Goal: Obtain resource: Obtain resource

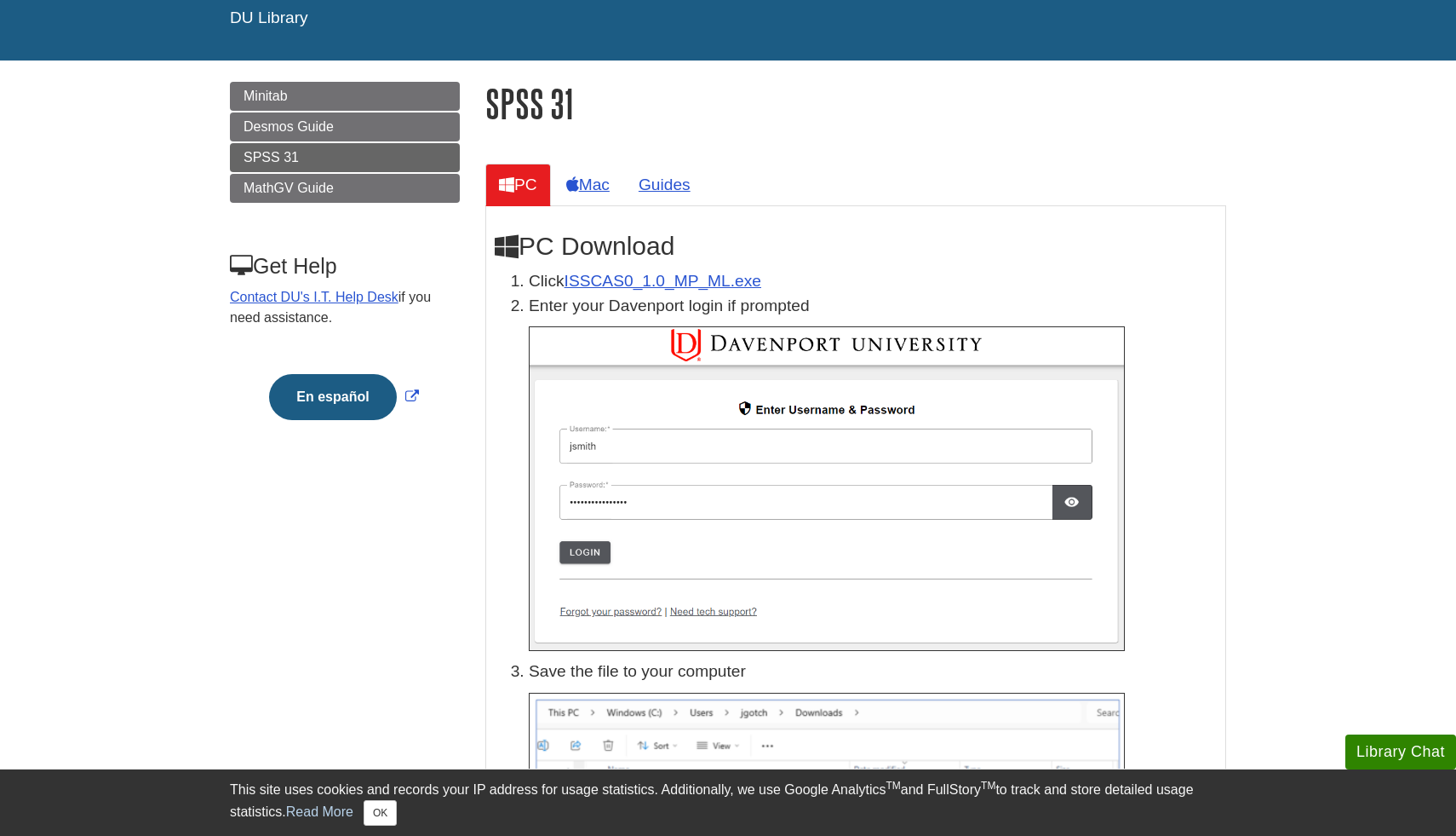
scroll to position [165, 0]
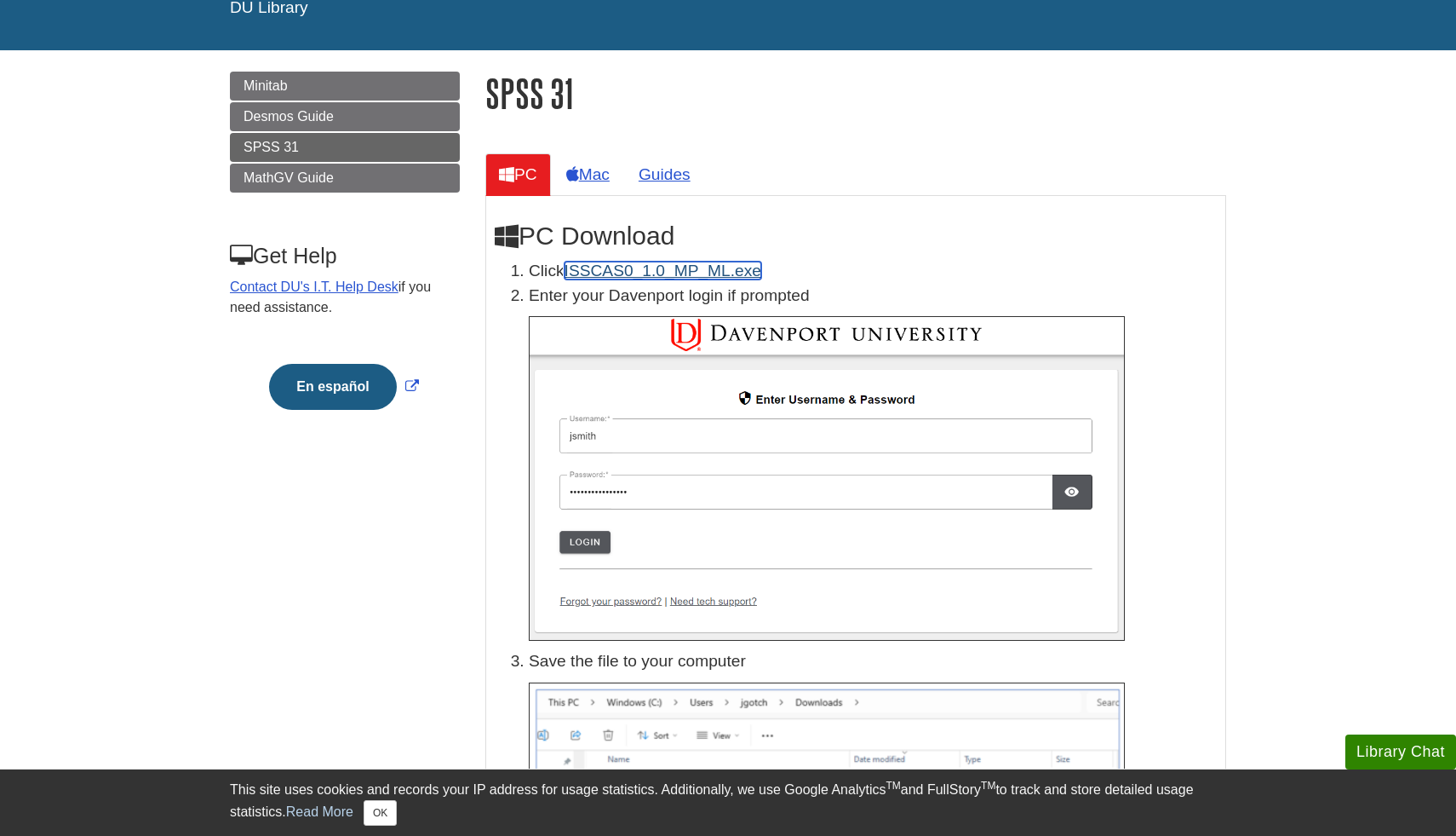
click at [647, 273] on link "ISSCAS0_1.0_MP_ML.exe" at bounding box center [662, 270] width 197 height 18
click at [592, 181] on link "Mac" at bounding box center [588, 174] width 71 height 42
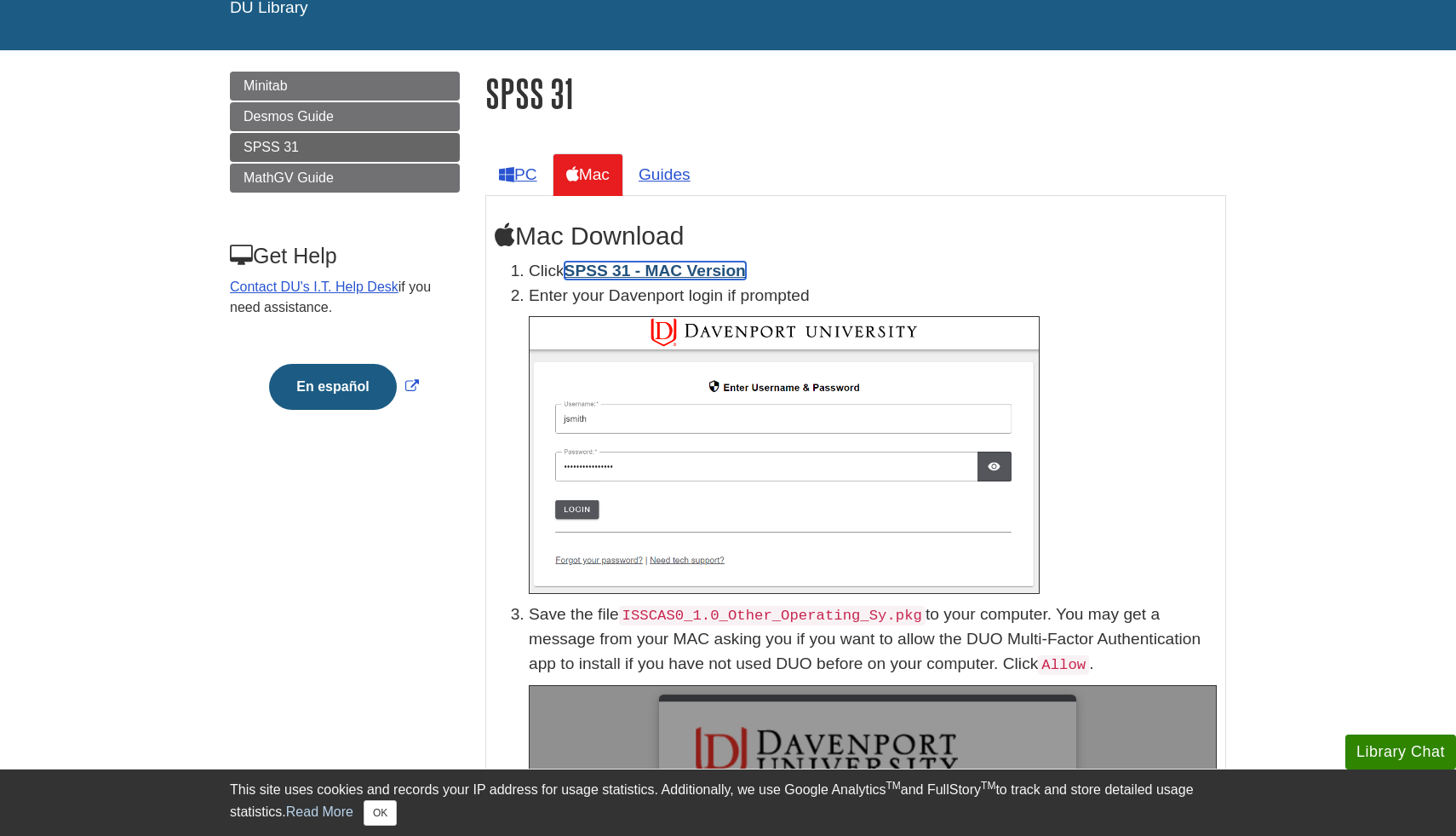
click at [627, 273] on link "SPSS 31 - MAC Version" at bounding box center [654, 270] width 181 height 18
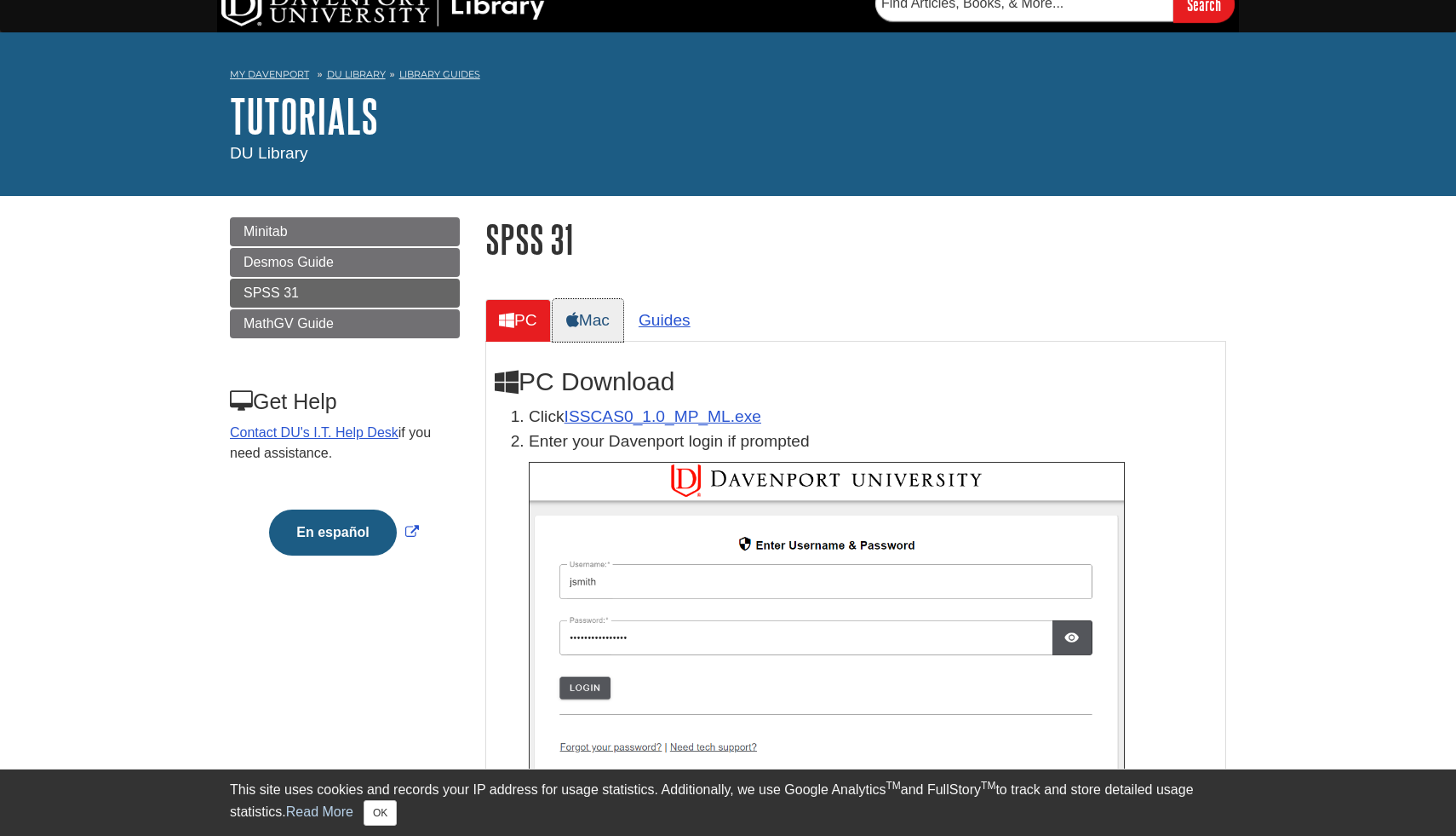
scroll to position [21, 0]
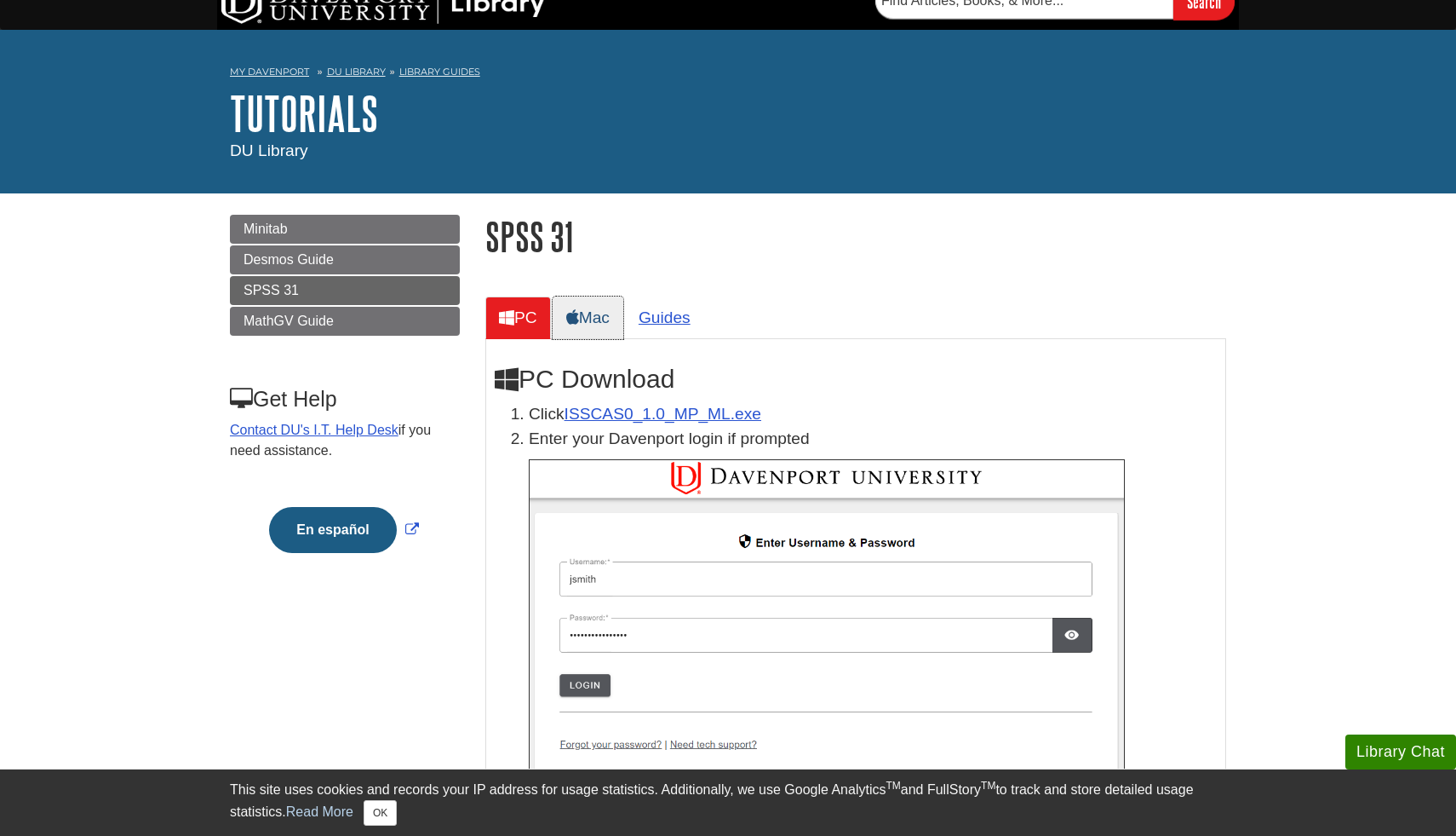
click at [605, 320] on link "Mac" at bounding box center [588, 318] width 71 height 42
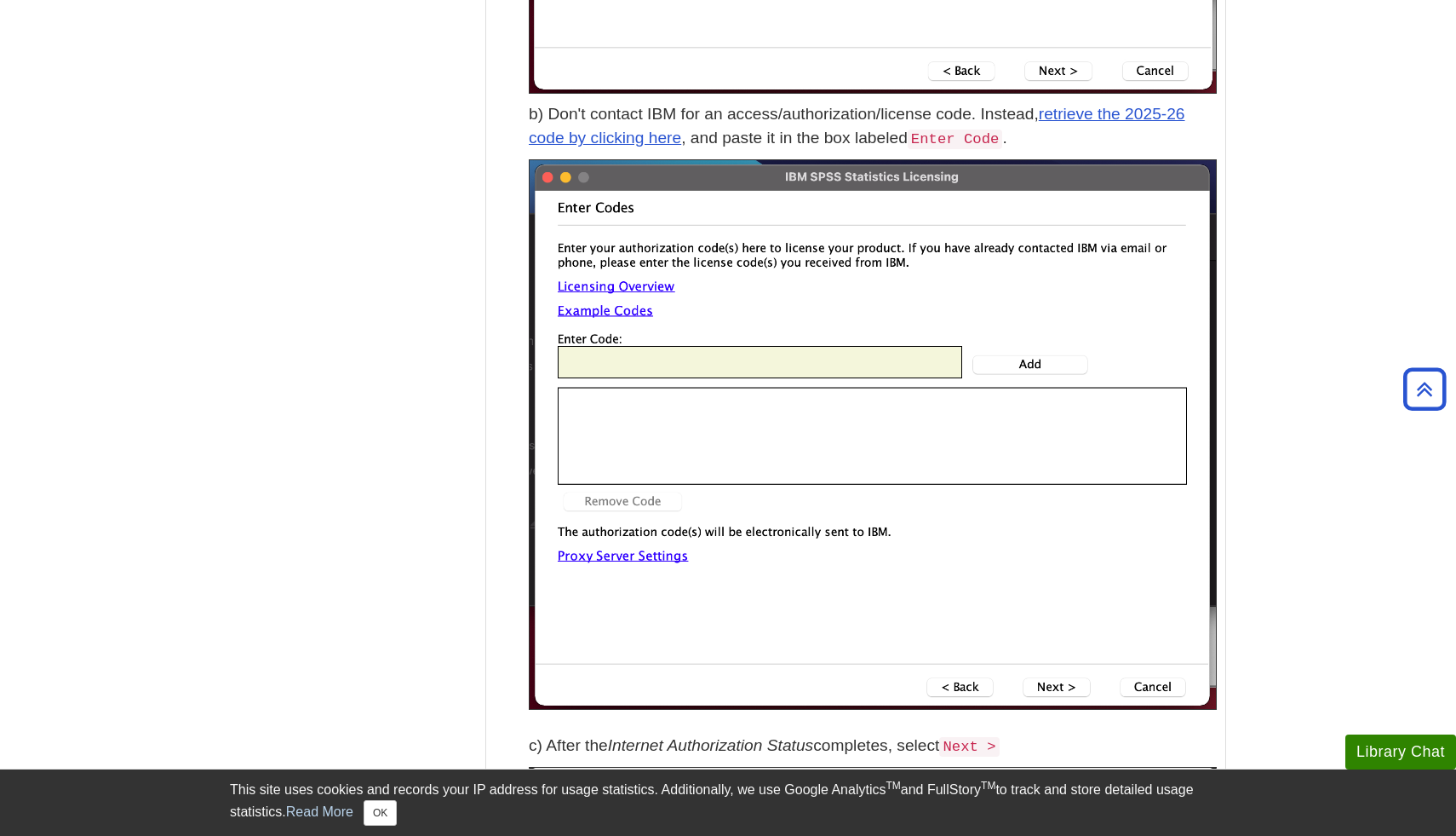
scroll to position [5406, 0]
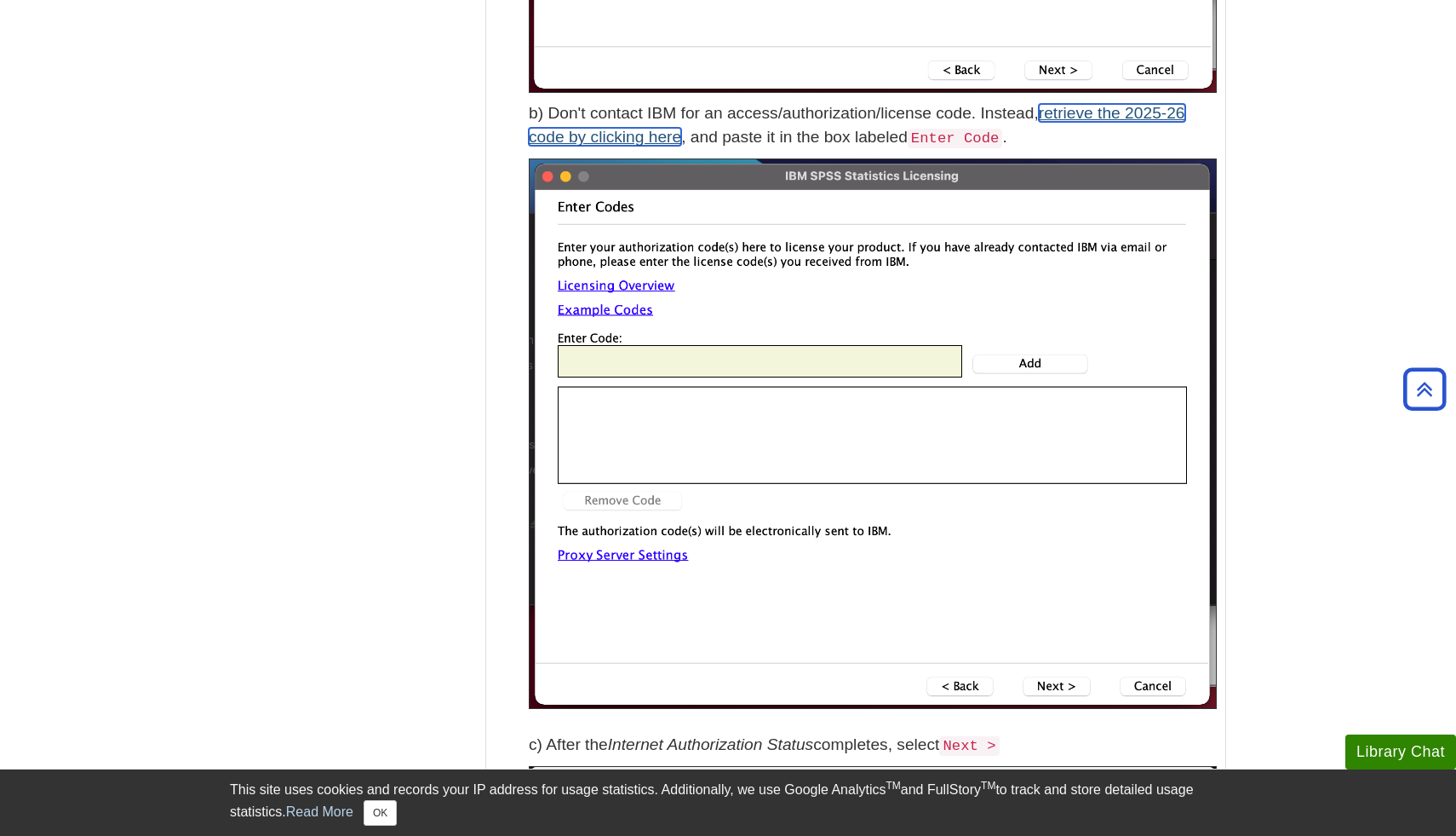
click at [1122, 115] on link "retrieve the 2025-26 code by clicking here" at bounding box center [857, 125] width 656 height 43
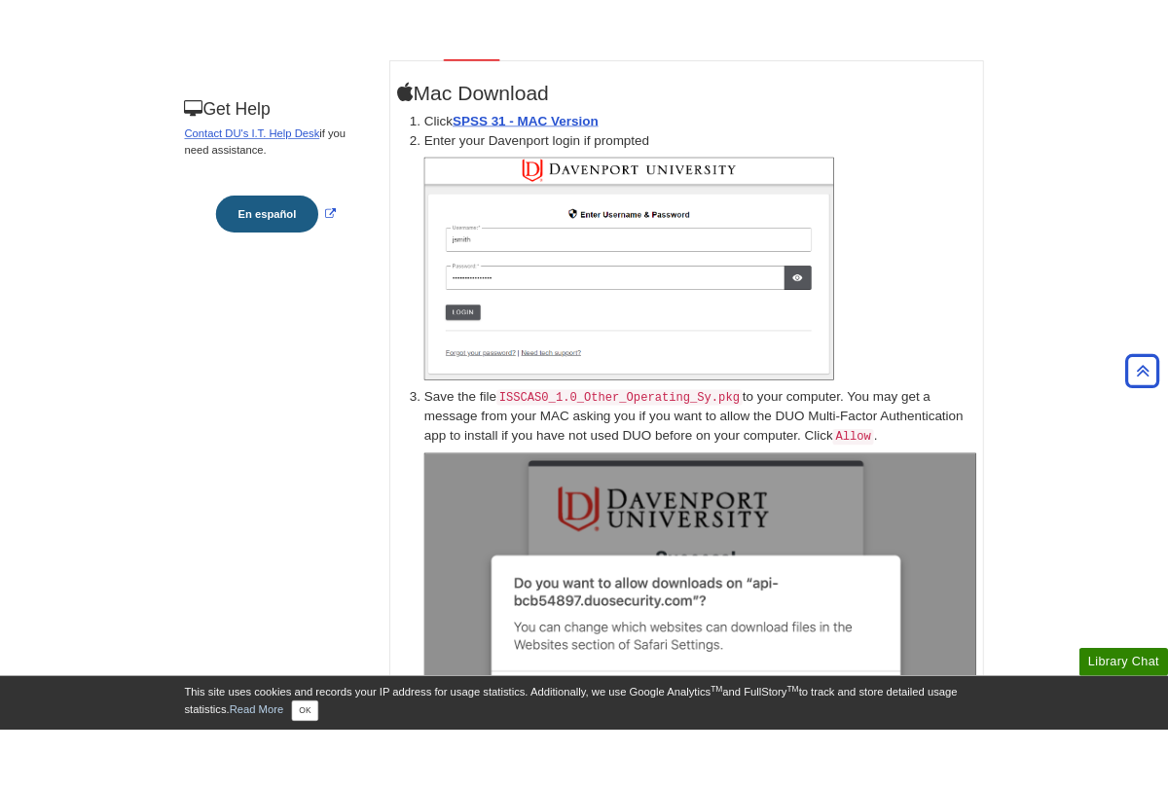
scroll to position [0, 0]
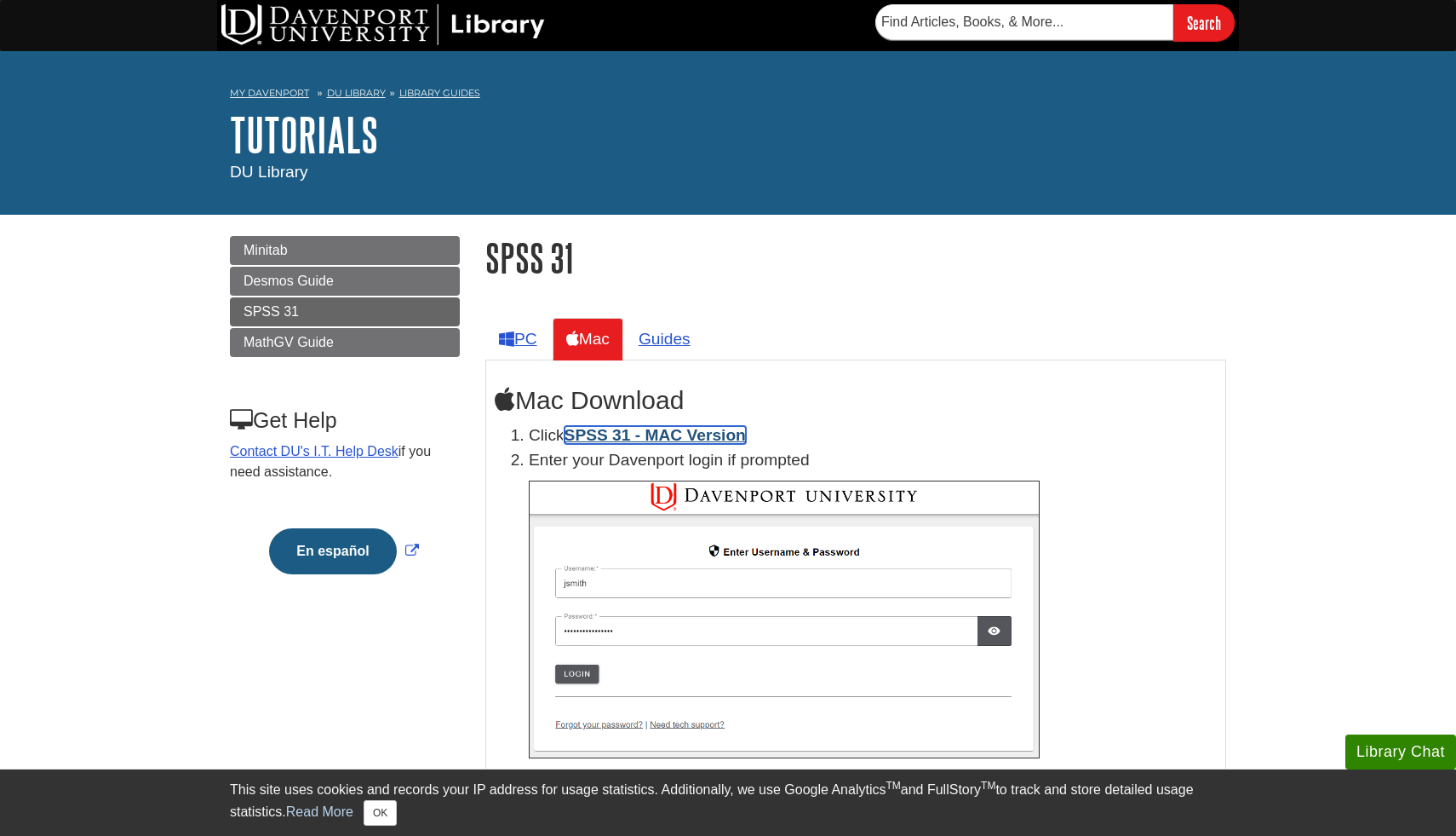
click at [705, 437] on link "SPSS 31 - MAC Version" at bounding box center [654, 435] width 181 height 18
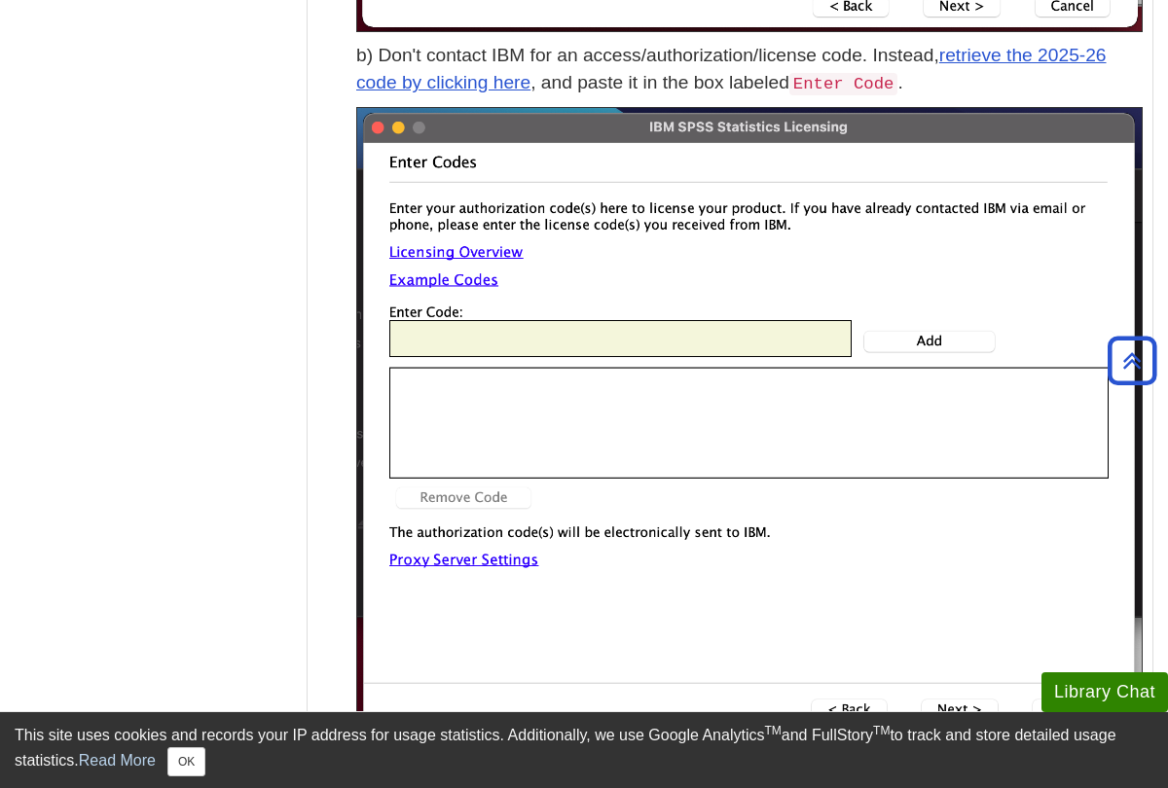
scroll to position [6247, 0]
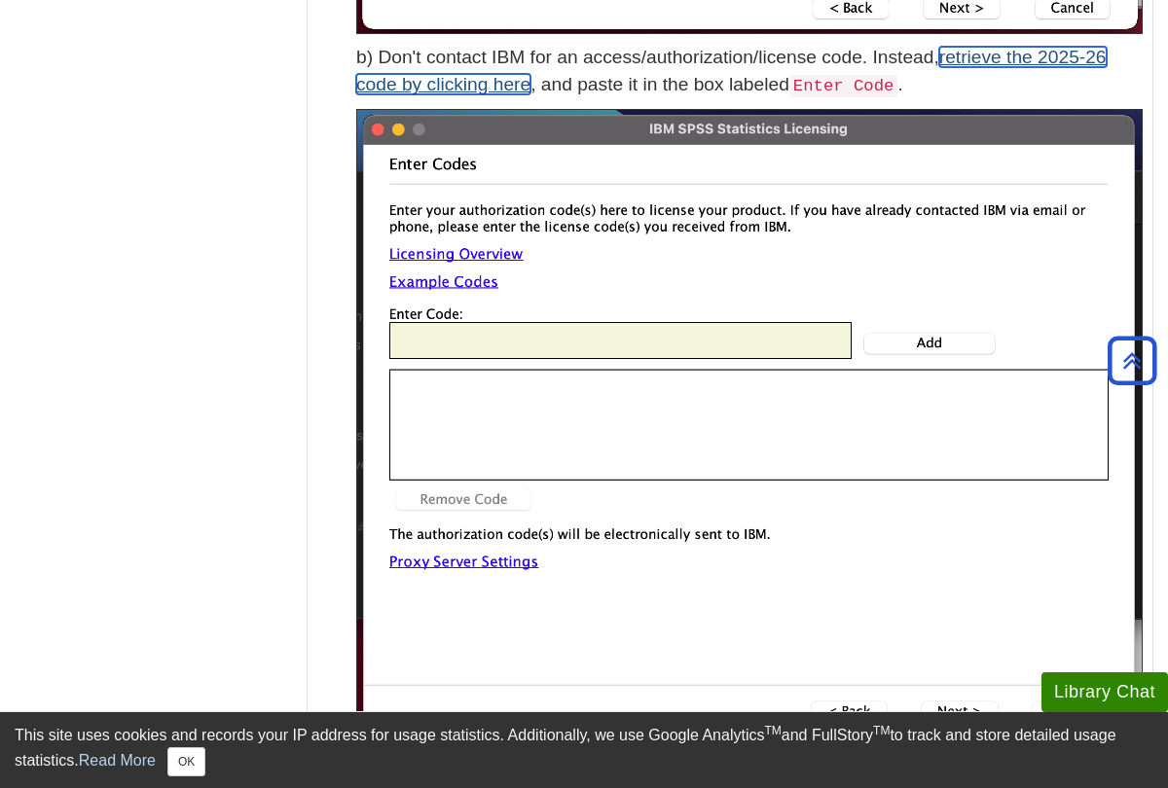
click at [1015, 65] on link "retrieve the 2025-26 code by clicking here" at bounding box center [731, 71] width 750 height 49
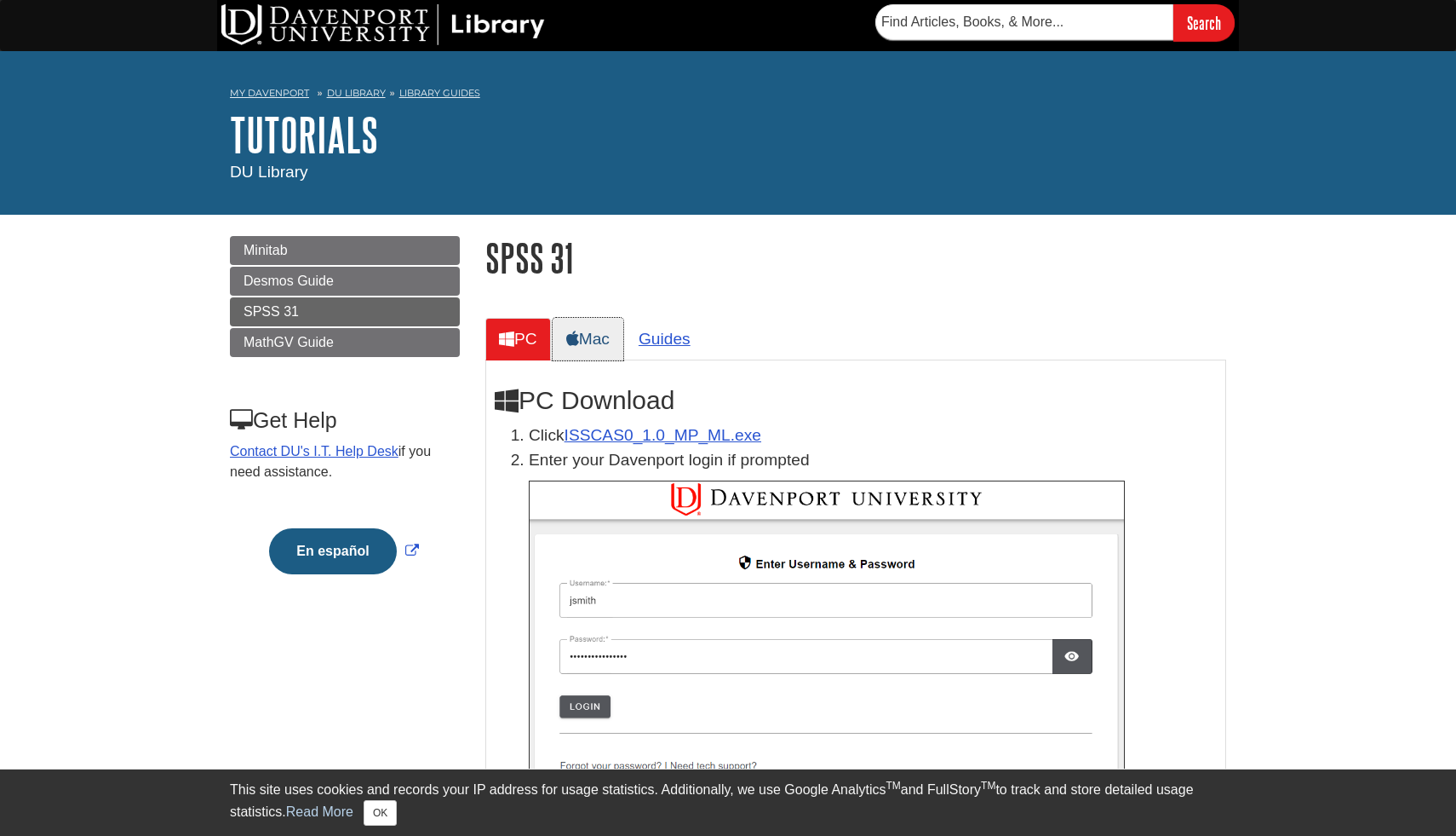
click at [593, 331] on link "Mac" at bounding box center [588, 339] width 71 height 42
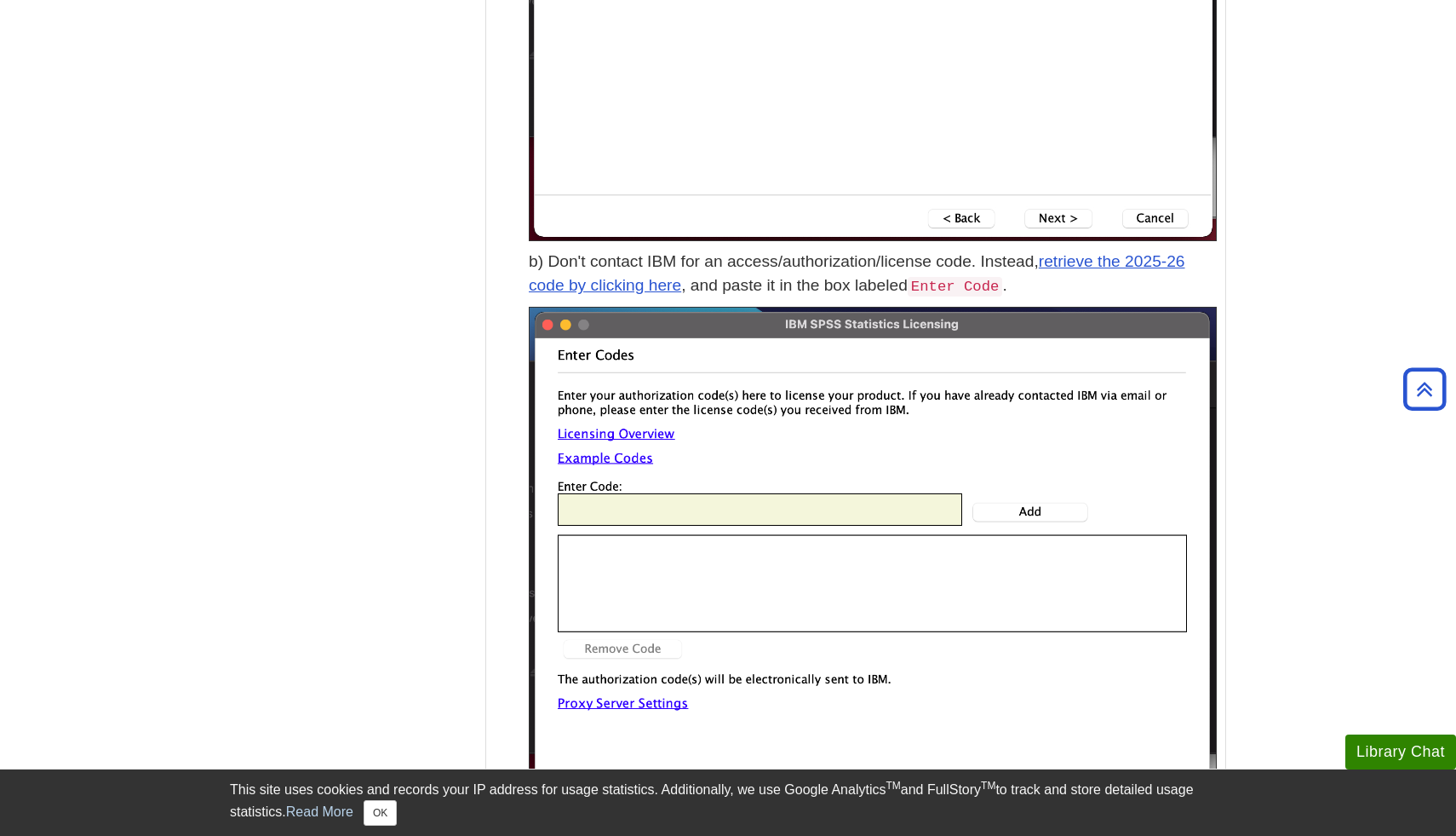
scroll to position [5301, 0]
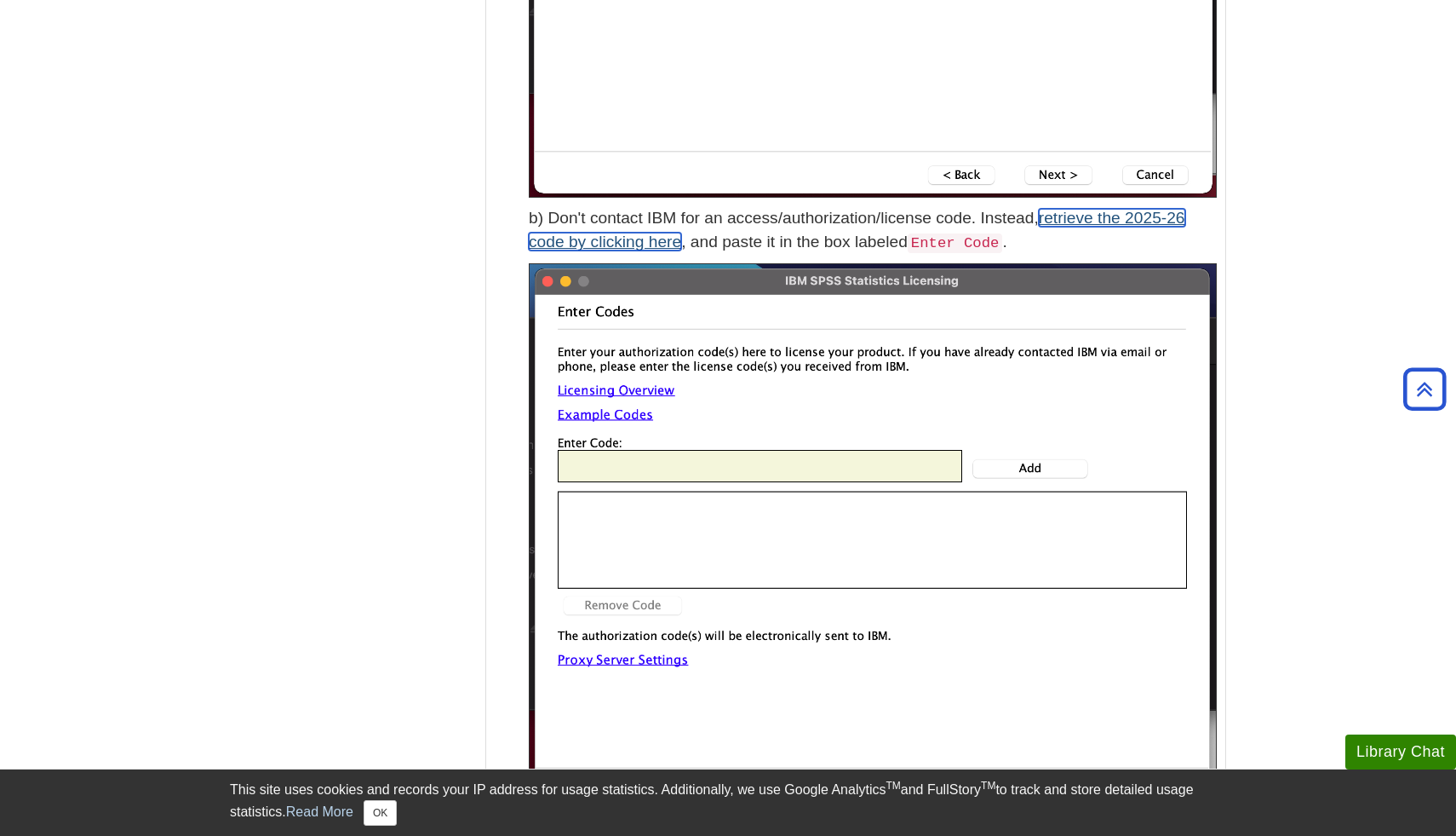
click at [1093, 217] on link "retrieve the 2025-26 code by clicking here" at bounding box center [857, 229] width 656 height 43
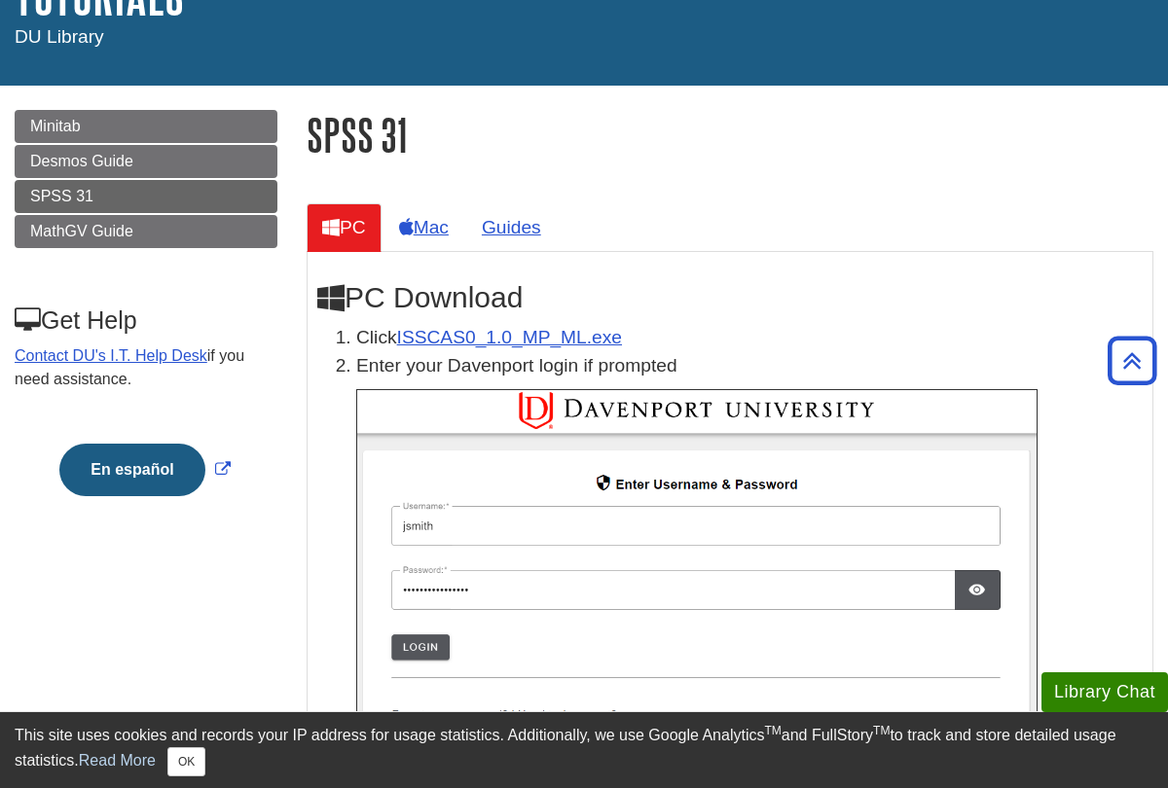
scroll to position [151, 0]
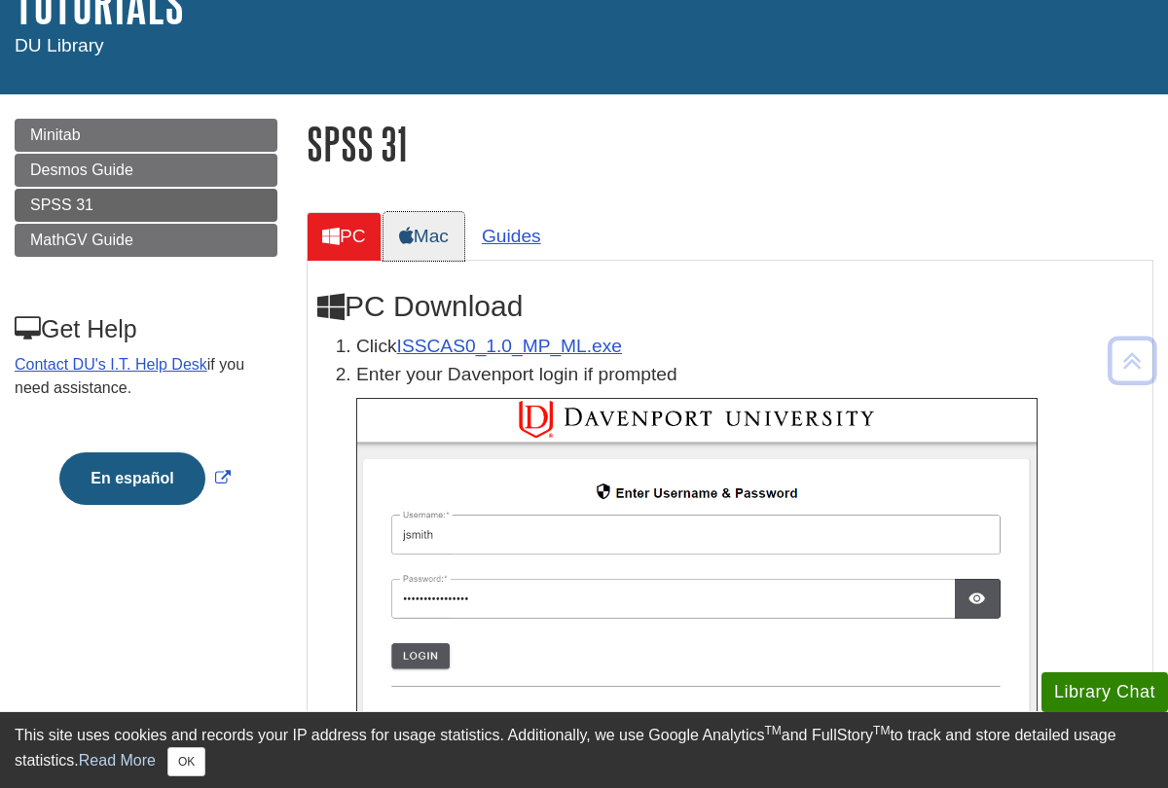
click at [419, 247] on link "Mac" at bounding box center [423, 236] width 81 height 48
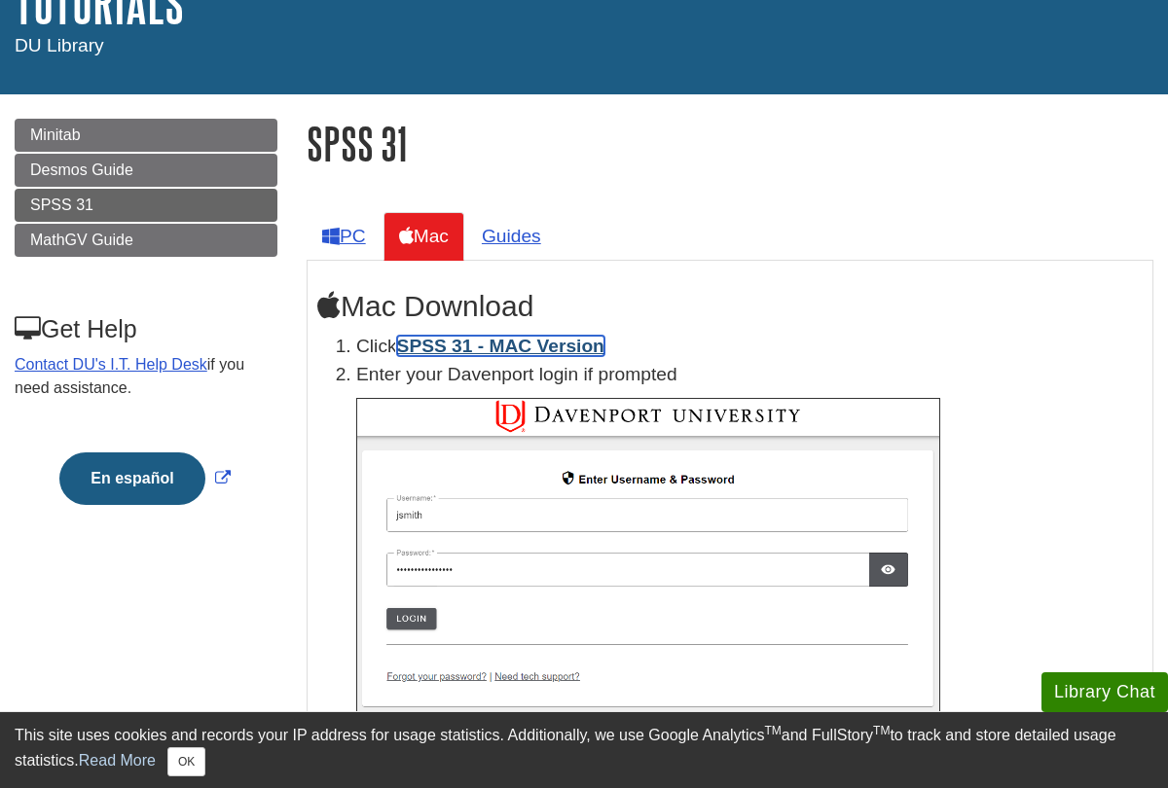
click at [489, 344] on link "SPSS 31 - MAC Version" at bounding box center [500, 346] width 207 height 20
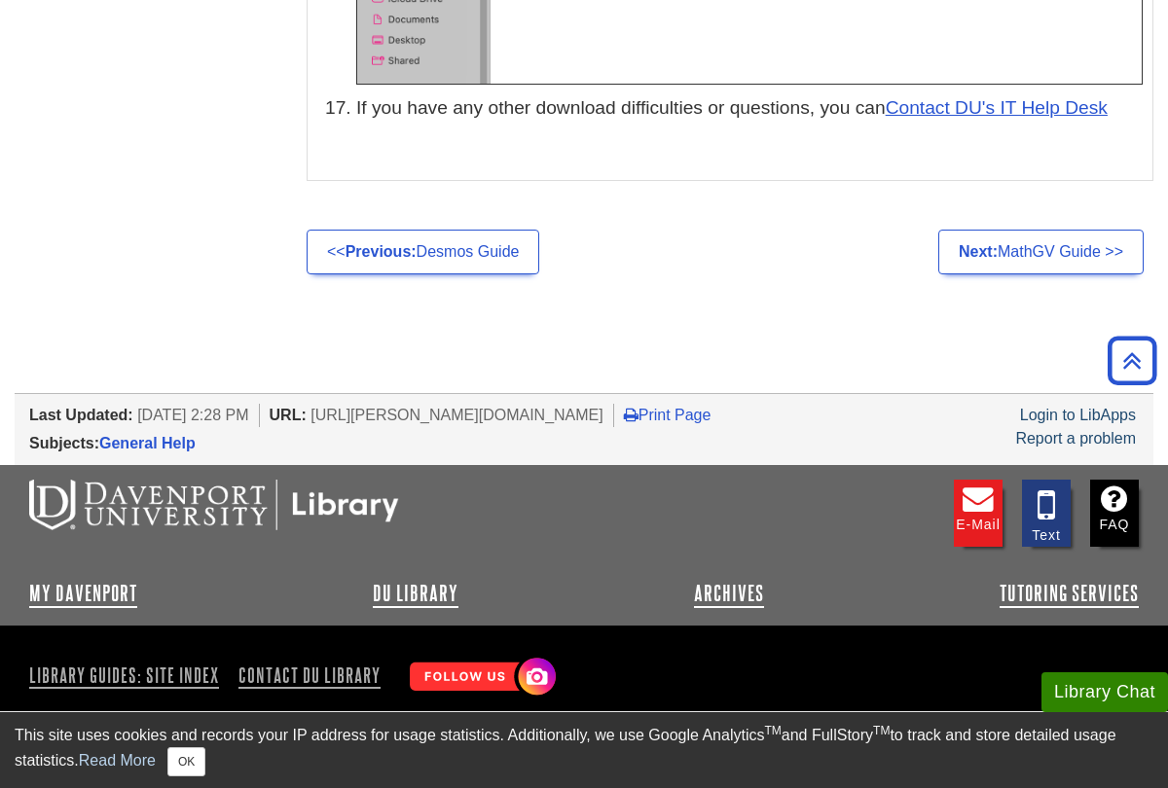
scroll to position [9995, 0]
